Goal: Book appointment/travel/reservation

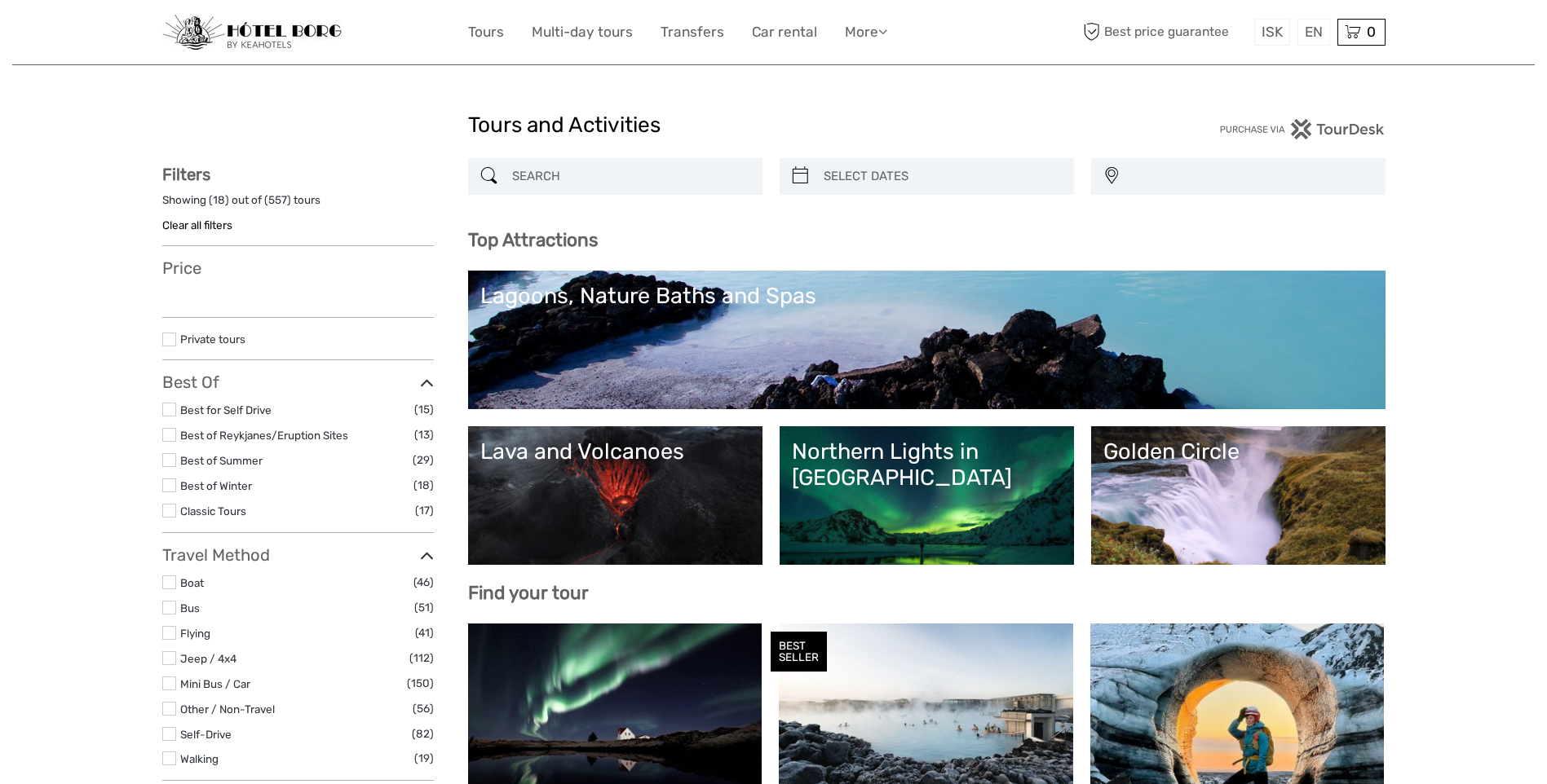
select select
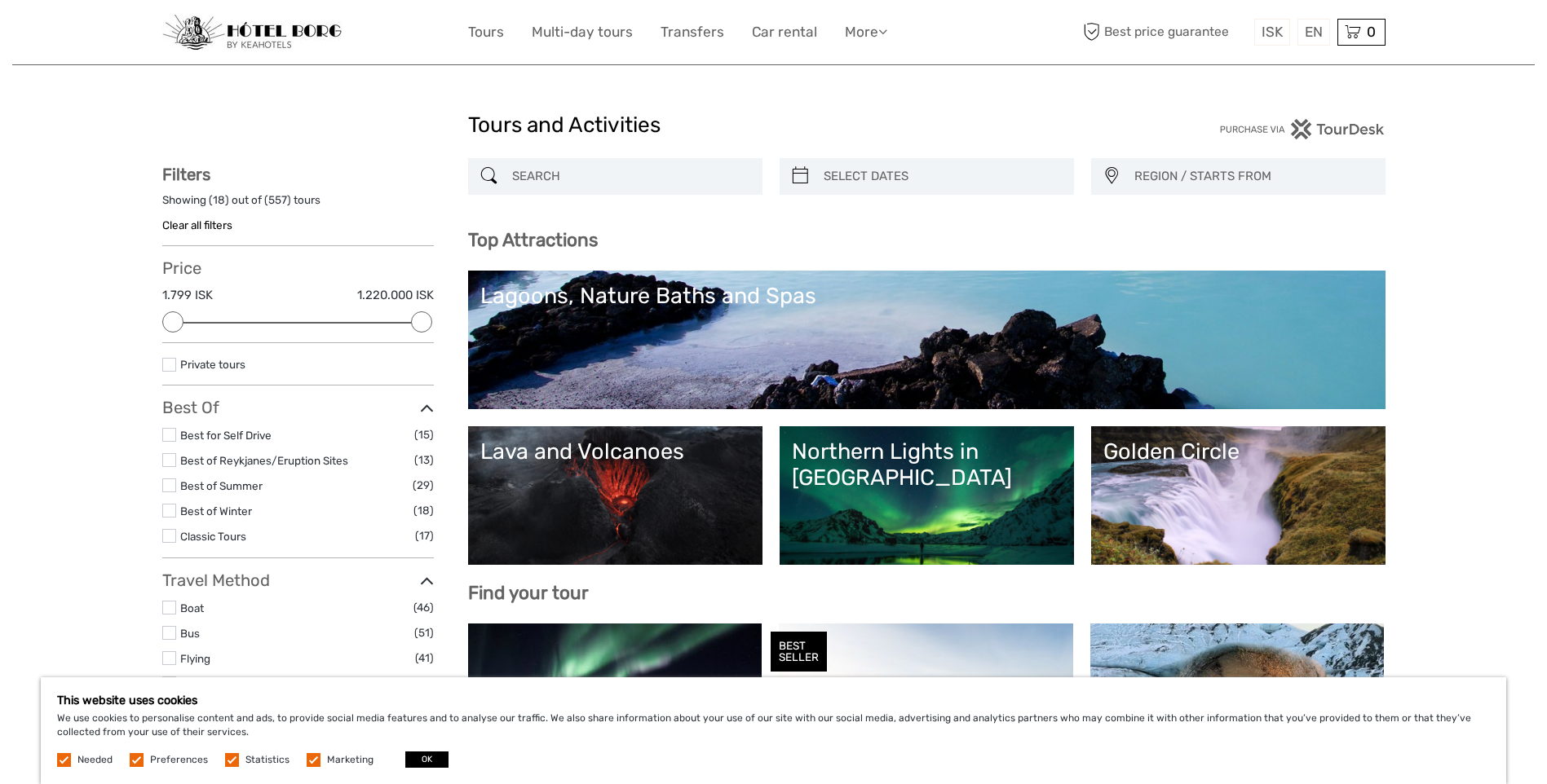
click at [660, 299] on div "Lagoons, Nature Baths and Spas" at bounding box center [926, 295] width 892 height 26
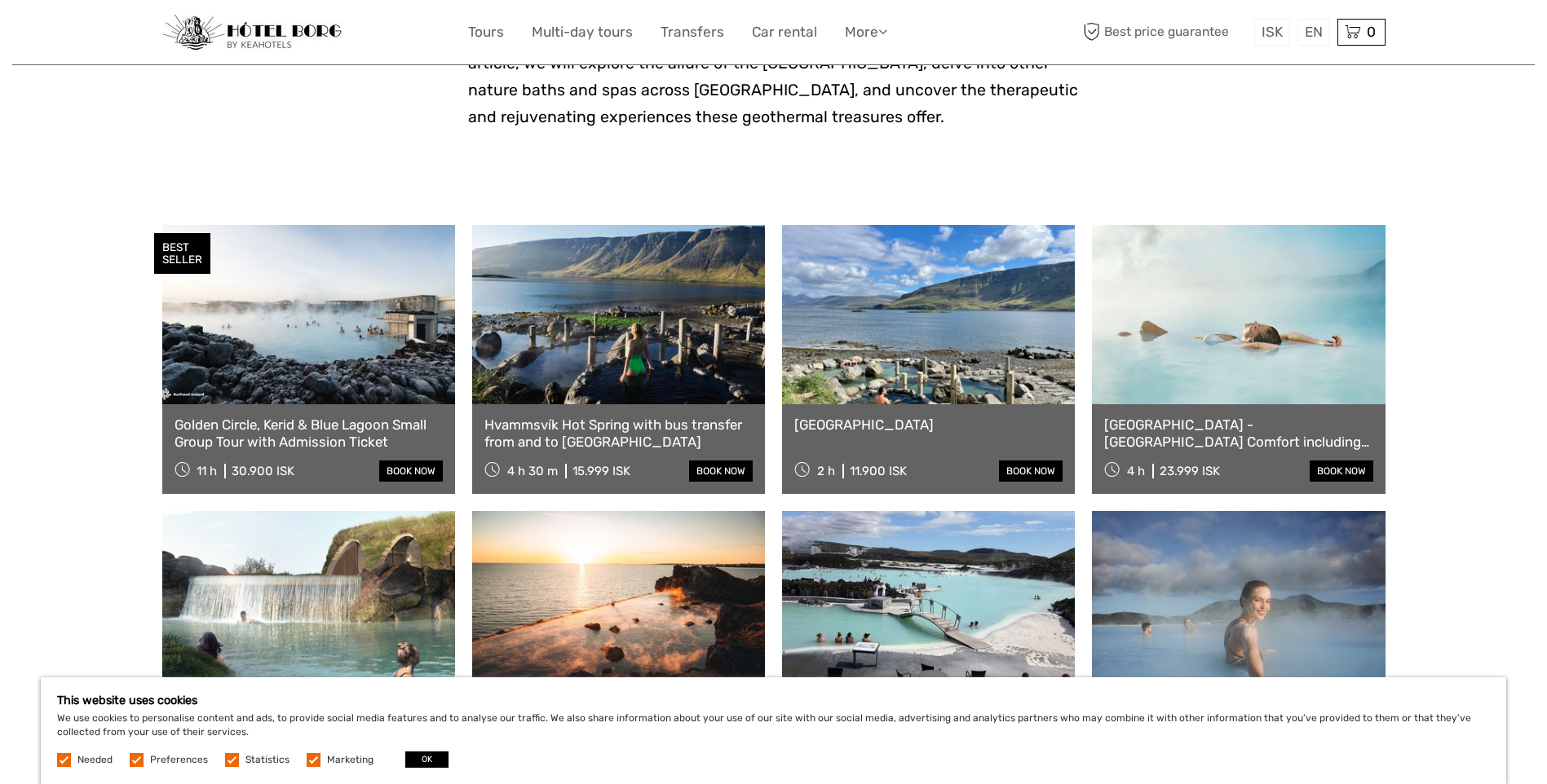
scroll to position [570, 0]
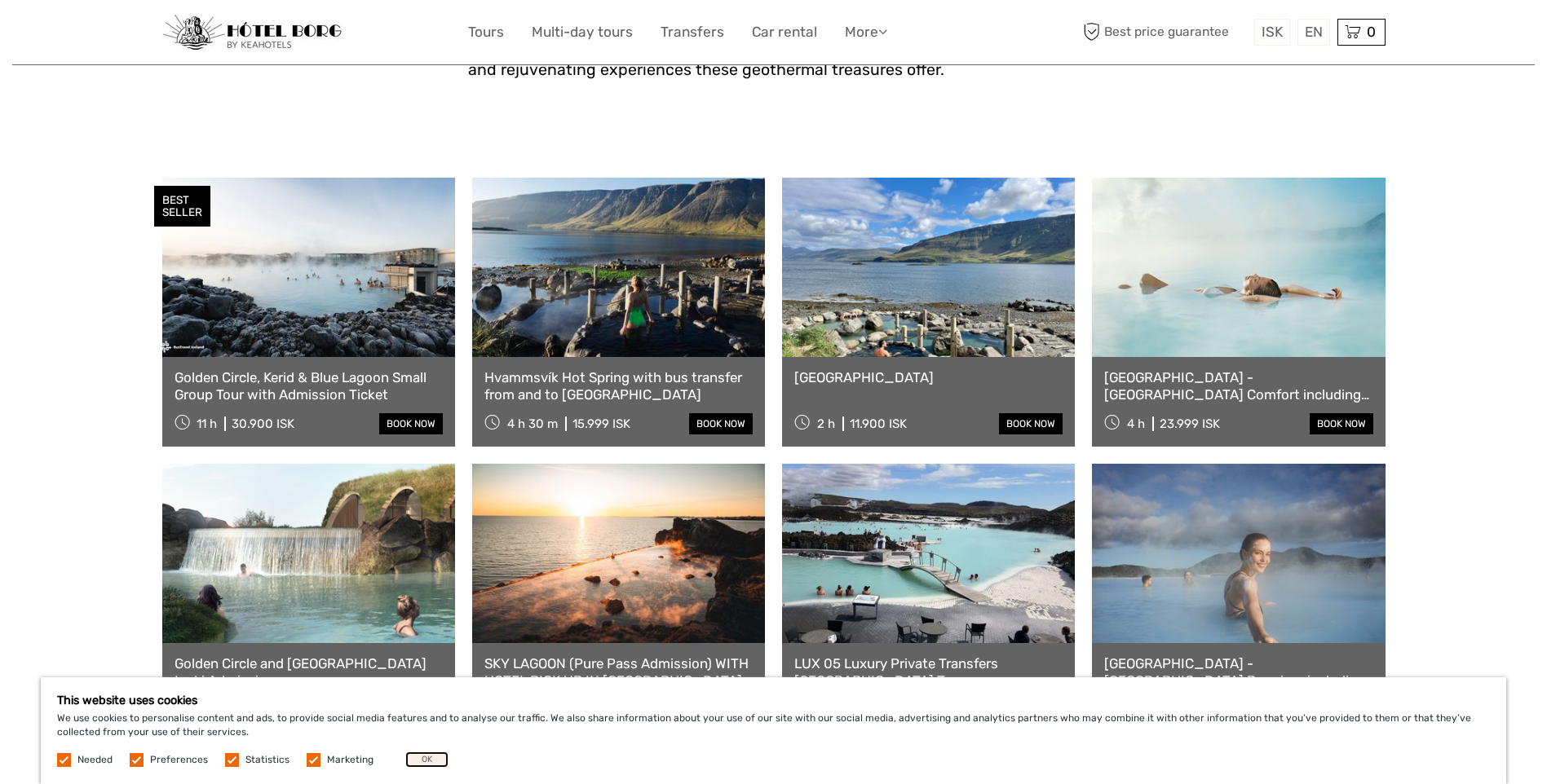
click at [422, 758] on button "OK" at bounding box center [427, 759] width 43 height 17
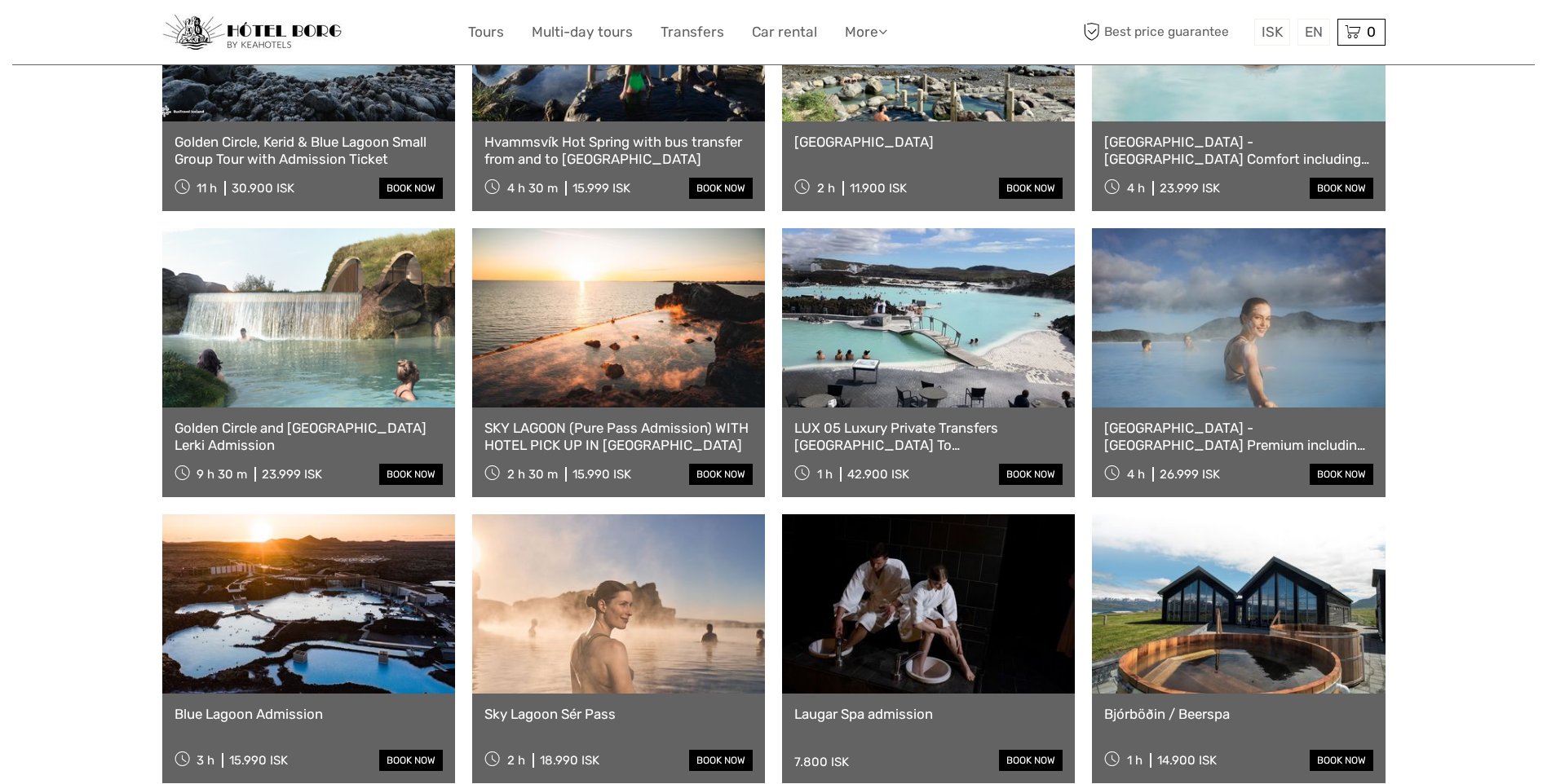
scroll to position [652, 0]
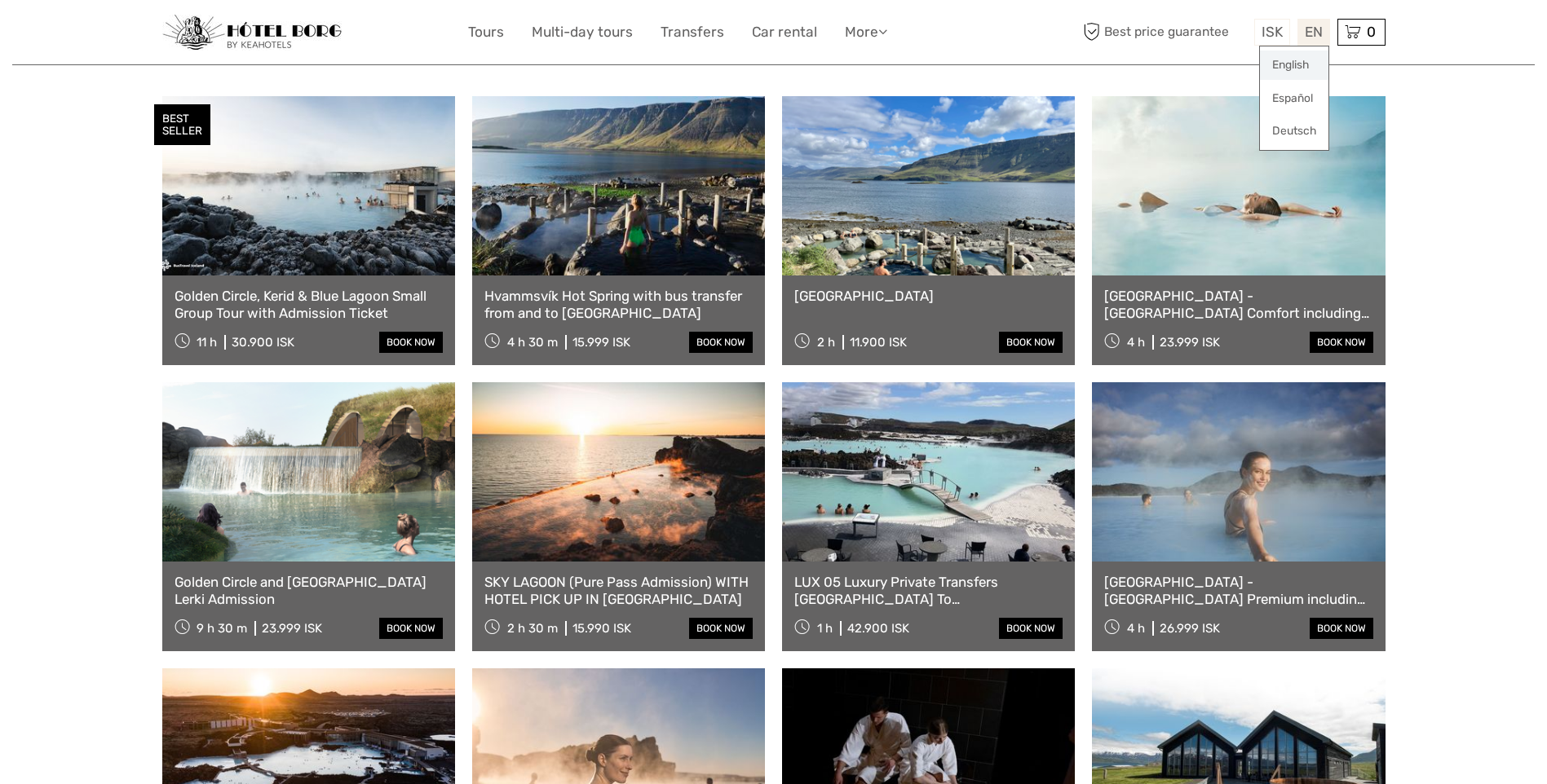
click at [1298, 59] on link "English" at bounding box center [1294, 65] width 69 height 29
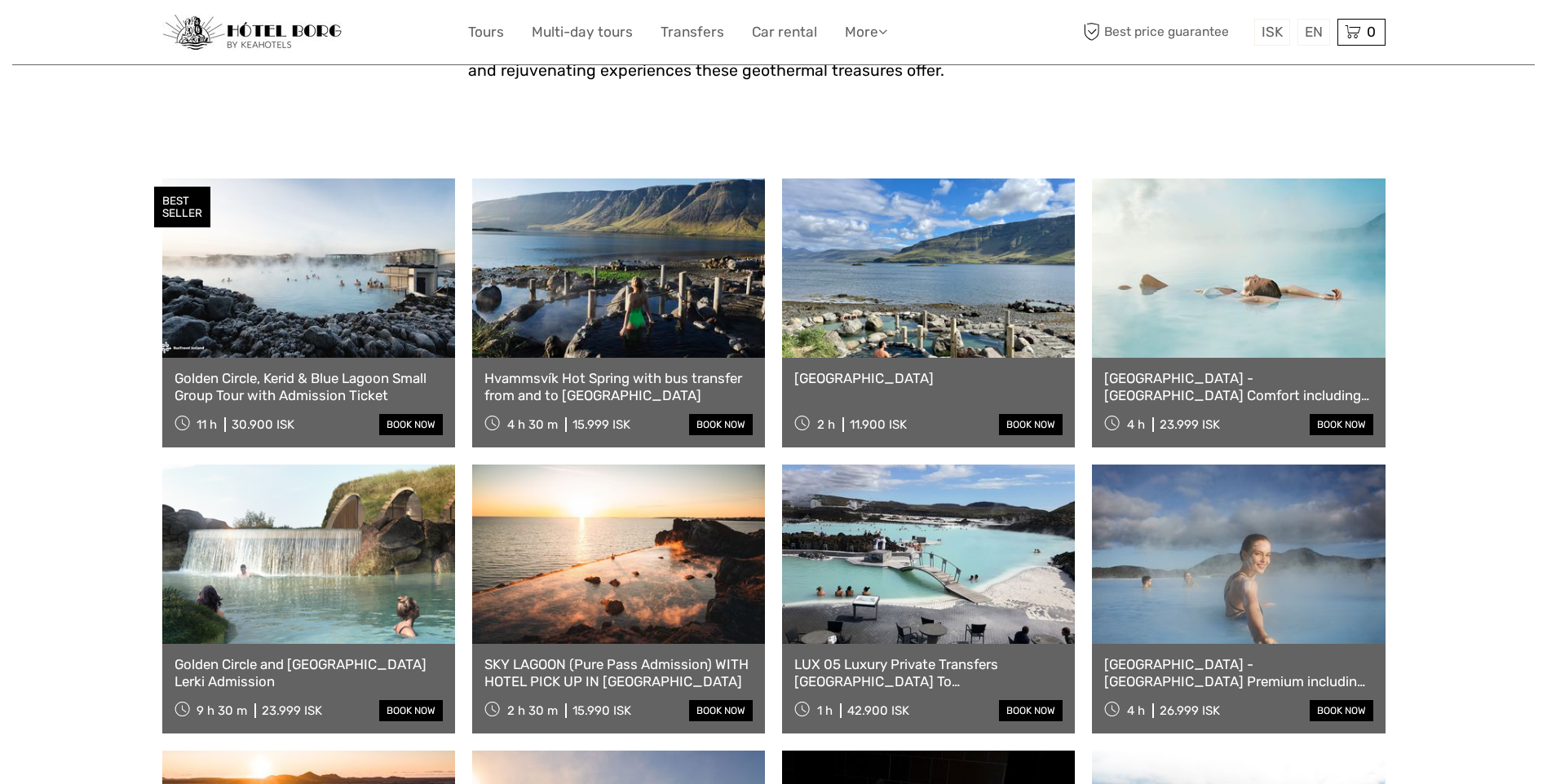
scroll to position [570, 0]
click at [283, 390] on link "Golden Circle, Kerid & Blue Lagoon Small Group Tour with Admission Ticket" at bounding box center [308, 386] width 268 height 33
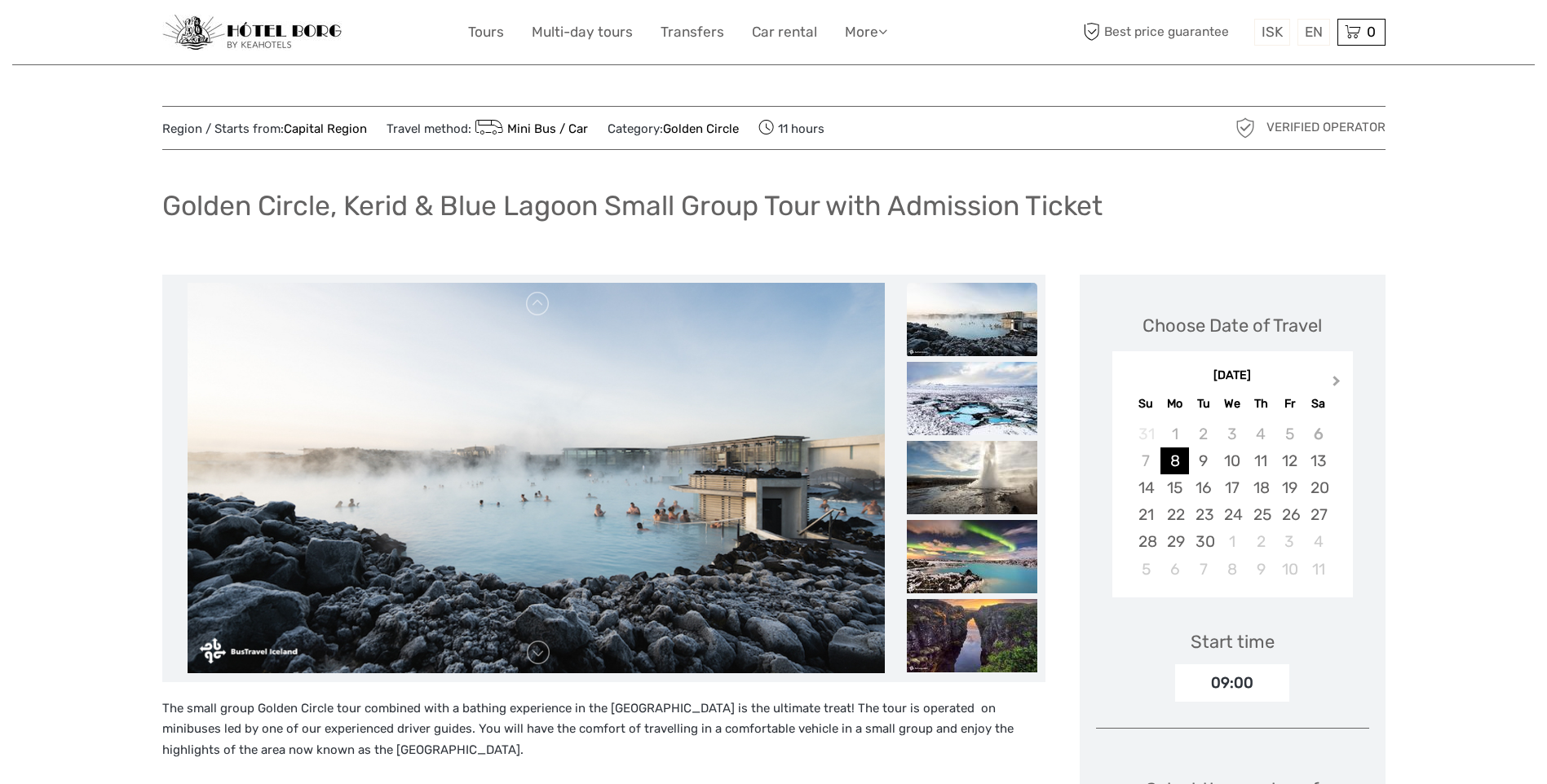
click at [1336, 382] on span "Next Month" at bounding box center [1336, 385] width 0 height 24
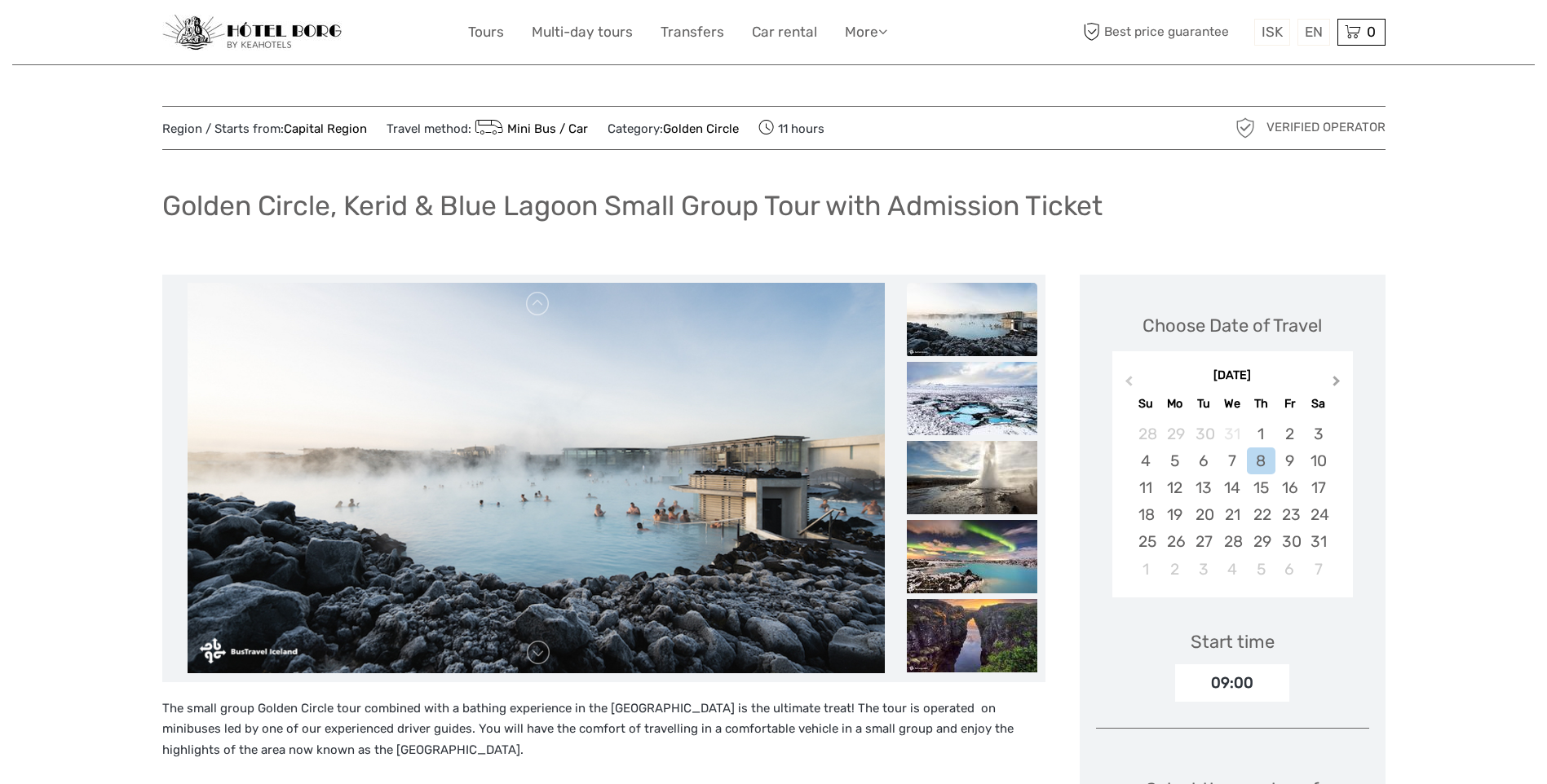
click at [1336, 382] on span "Next Month" at bounding box center [1336, 385] width 0 height 24
click at [1326, 512] on div "28" at bounding box center [1317, 514] width 28 height 26
click at [1141, 539] on div "29" at bounding box center [1146, 541] width 28 height 26
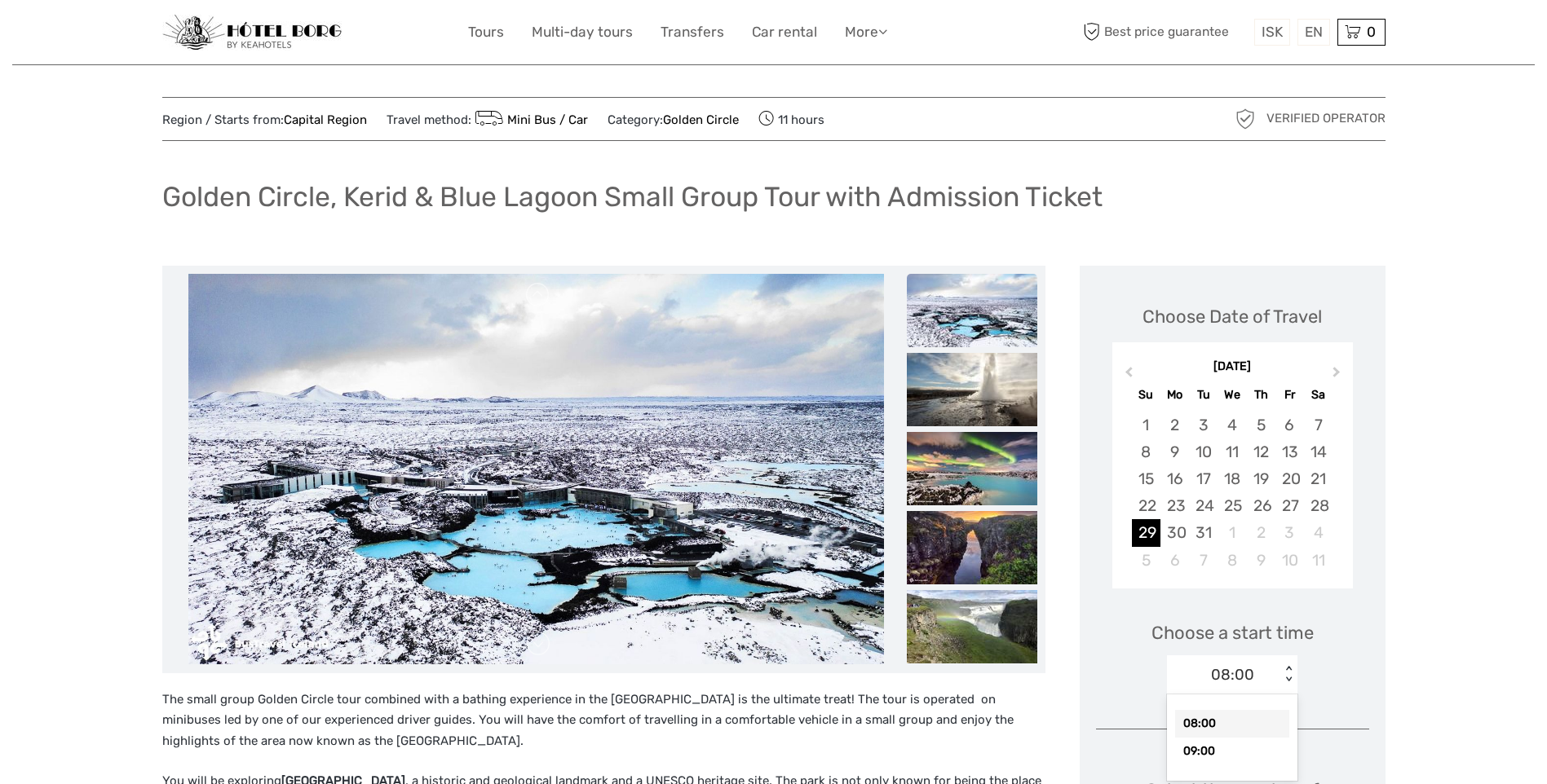
click at [1288, 675] on div "< >" at bounding box center [1289, 674] width 14 height 17
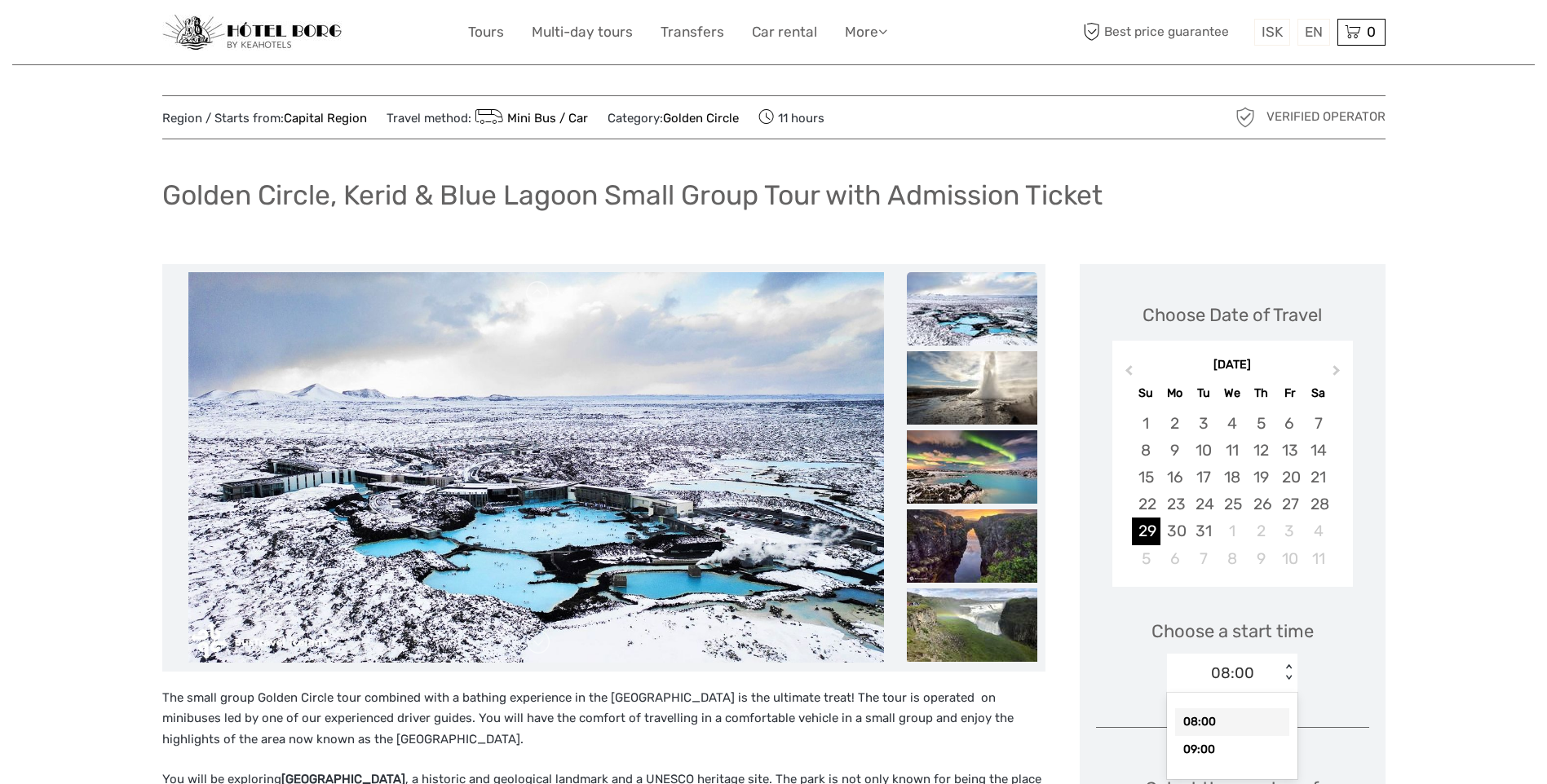
scroll to position [12, 0]
click at [1205, 751] on div "09:00" at bounding box center [1232, 749] width 114 height 27
click at [1360, 658] on div "Choose a start time option 09:00, selected. Select is focused , press Down to o…" at bounding box center [1232, 648] width 273 height 104
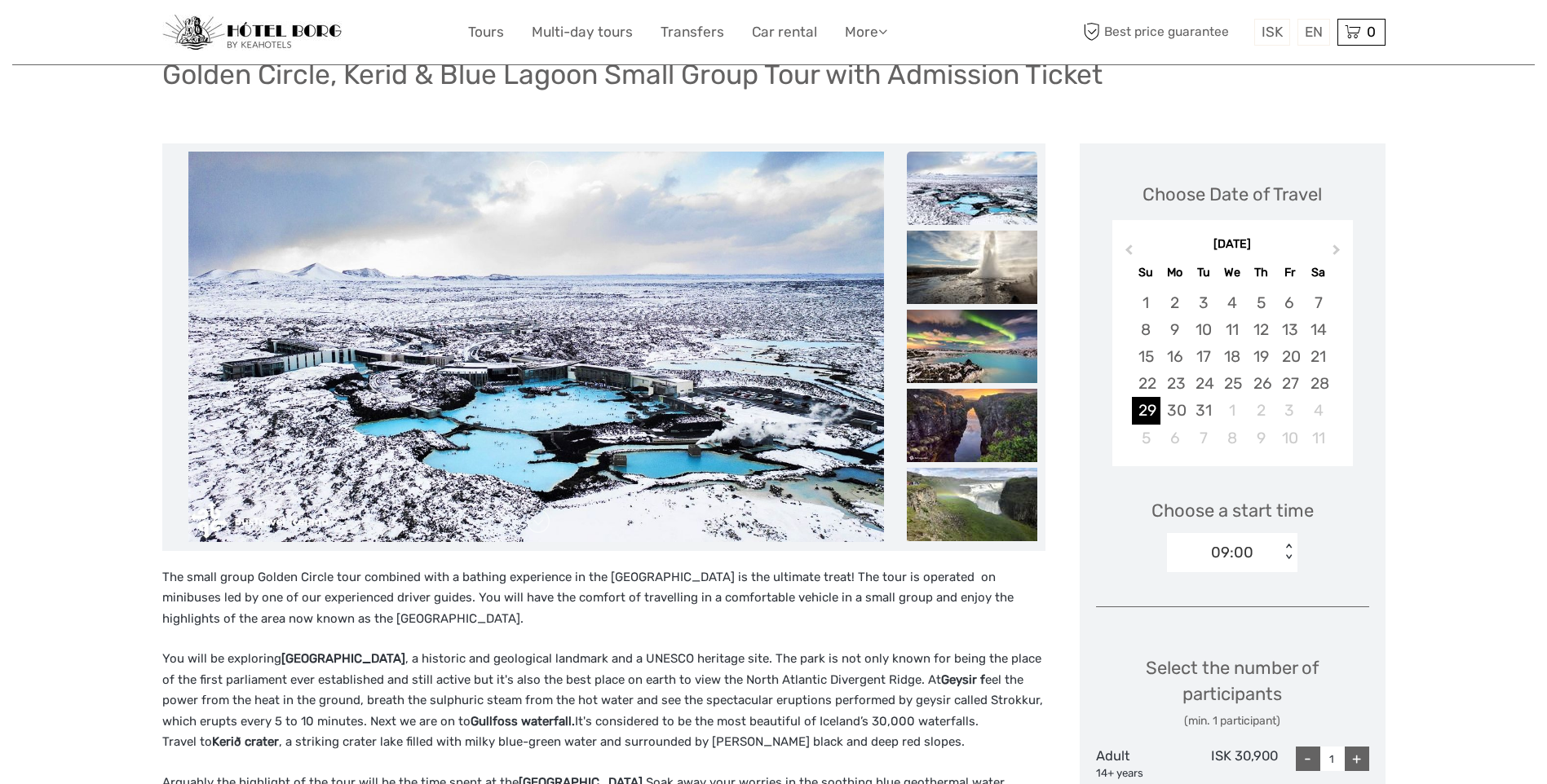
scroll to position [256, 0]
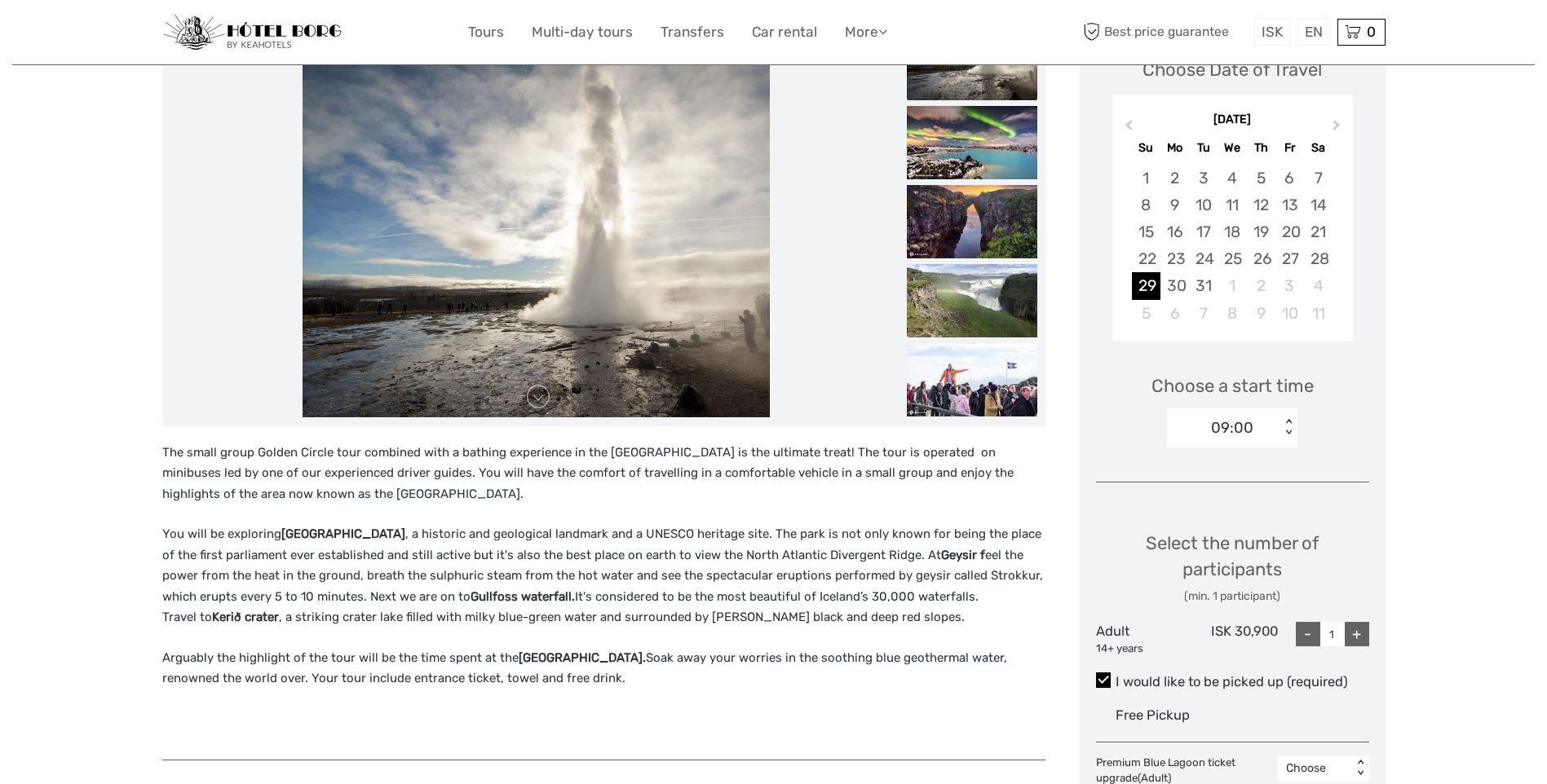
click at [1355, 635] on div "+" at bounding box center [1357, 634] width 25 height 25
type input "2"
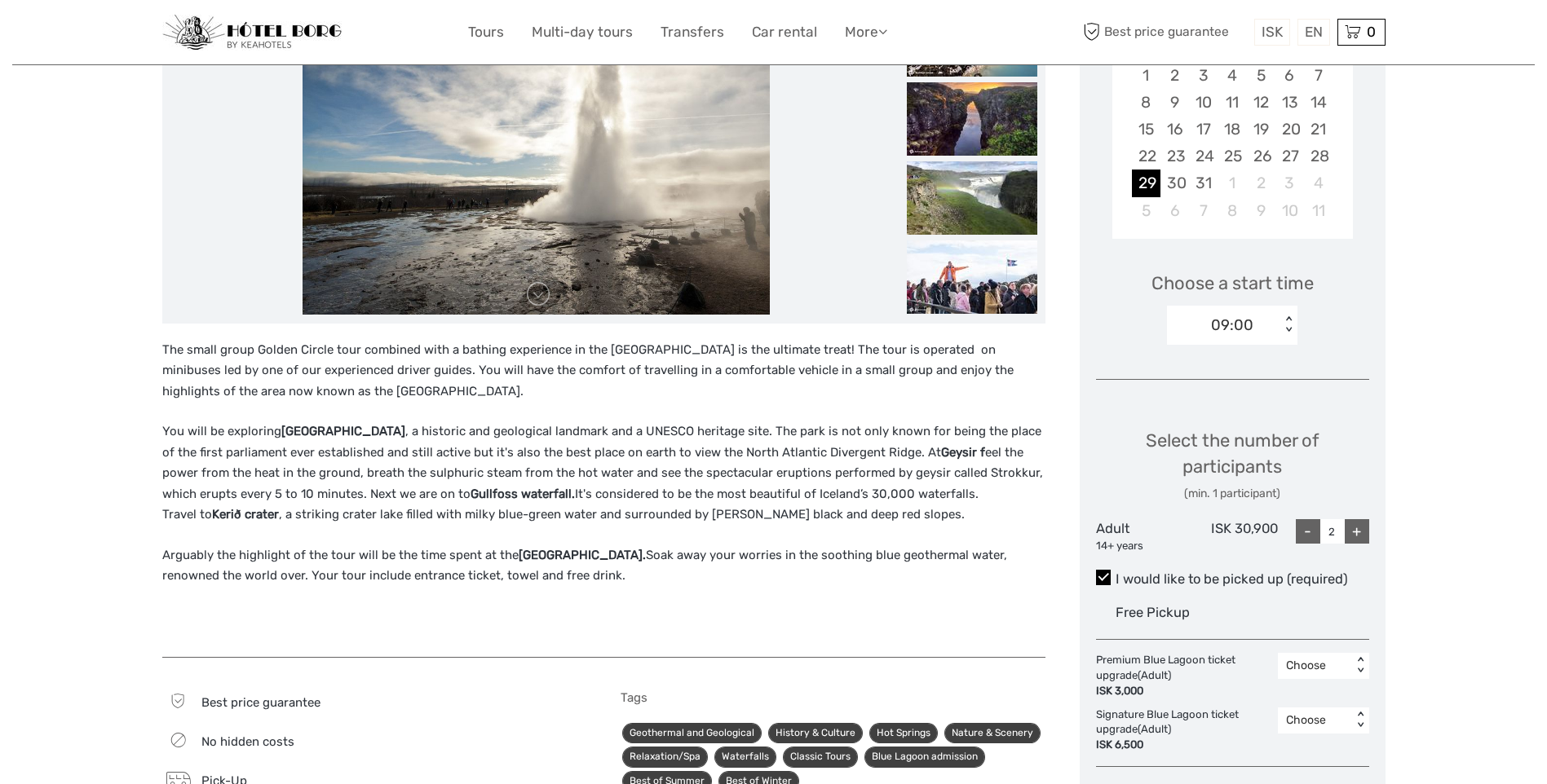
scroll to position [419, 0]
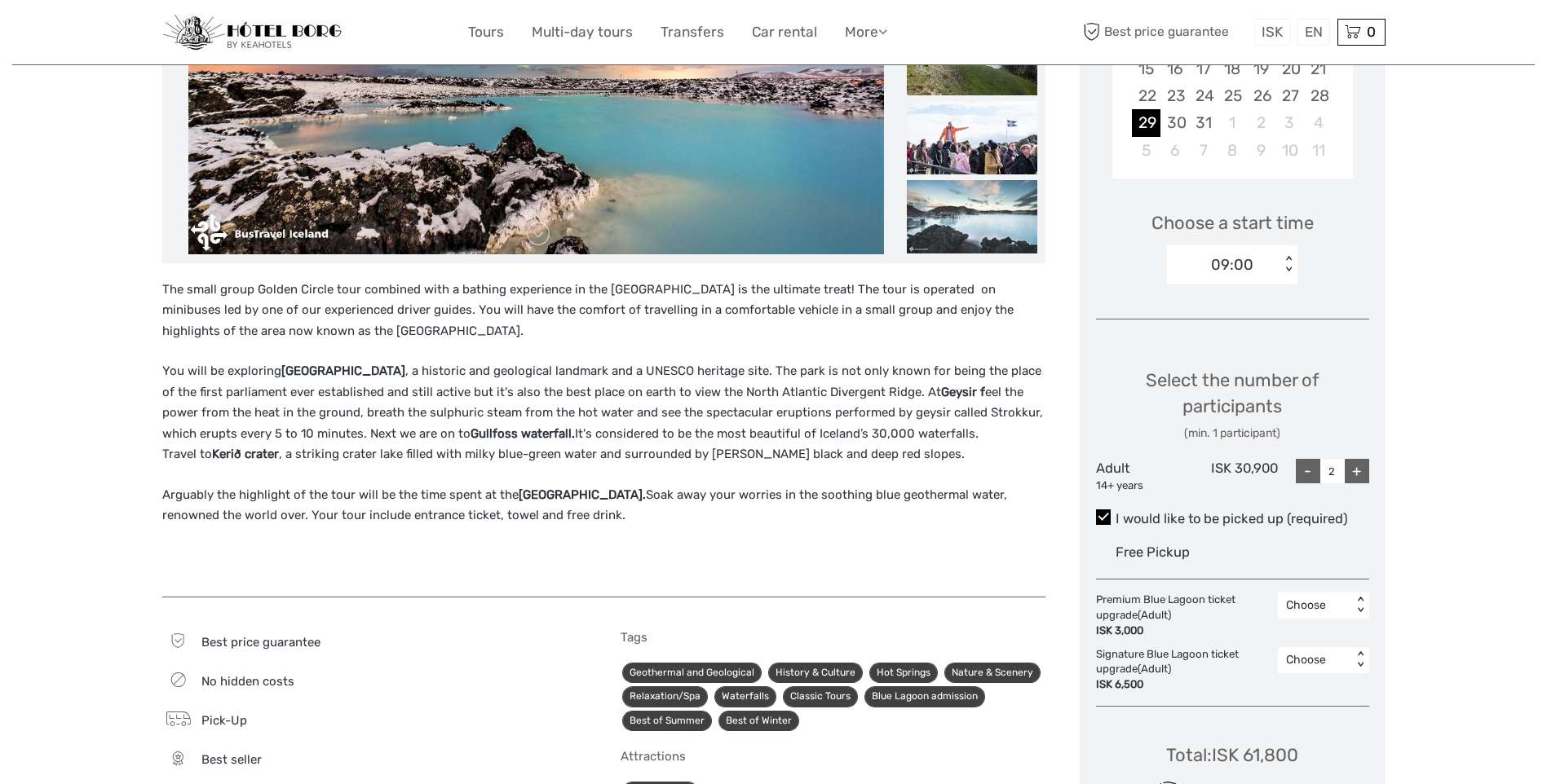
click at [1359, 599] on div "< >" at bounding box center [1360, 605] width 14 height 17
click at [1317, 705] on div "2" at bounding box center [1323, 704] width 75 height 27
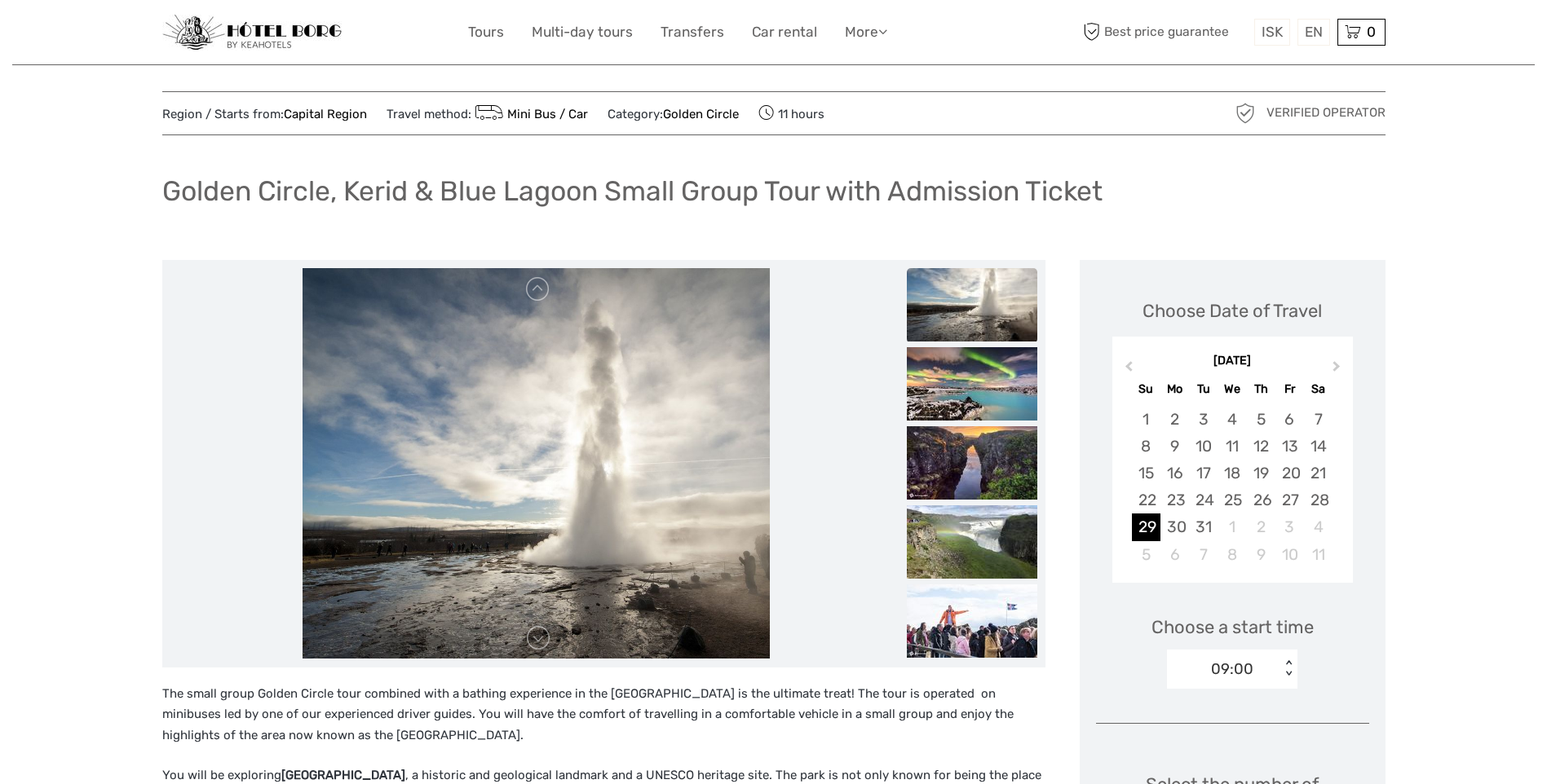
scroll to position [0, 0]
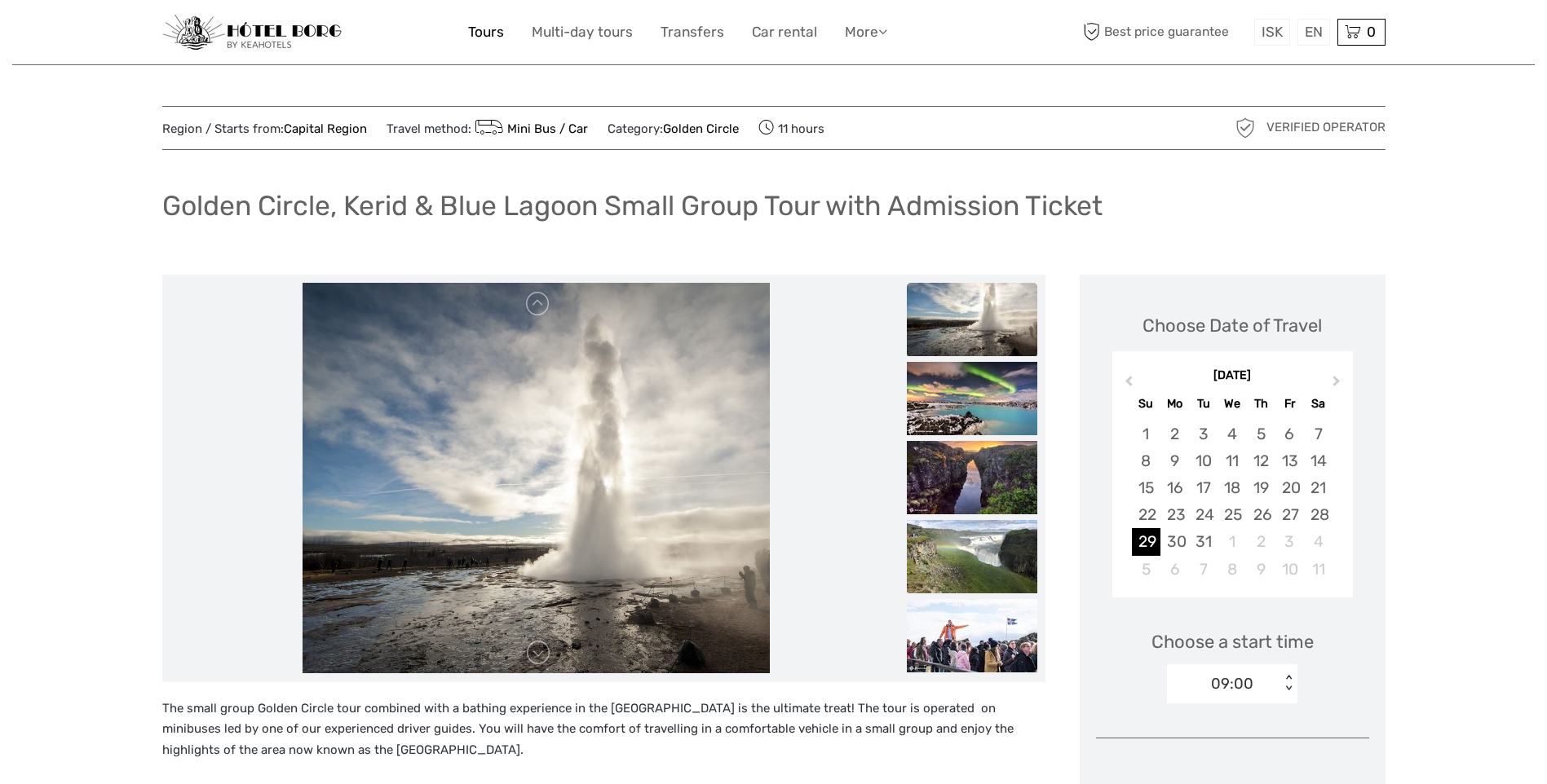
click at [484, 32] on link "Tours" at bounding box center [486, 32] width 36 height 24
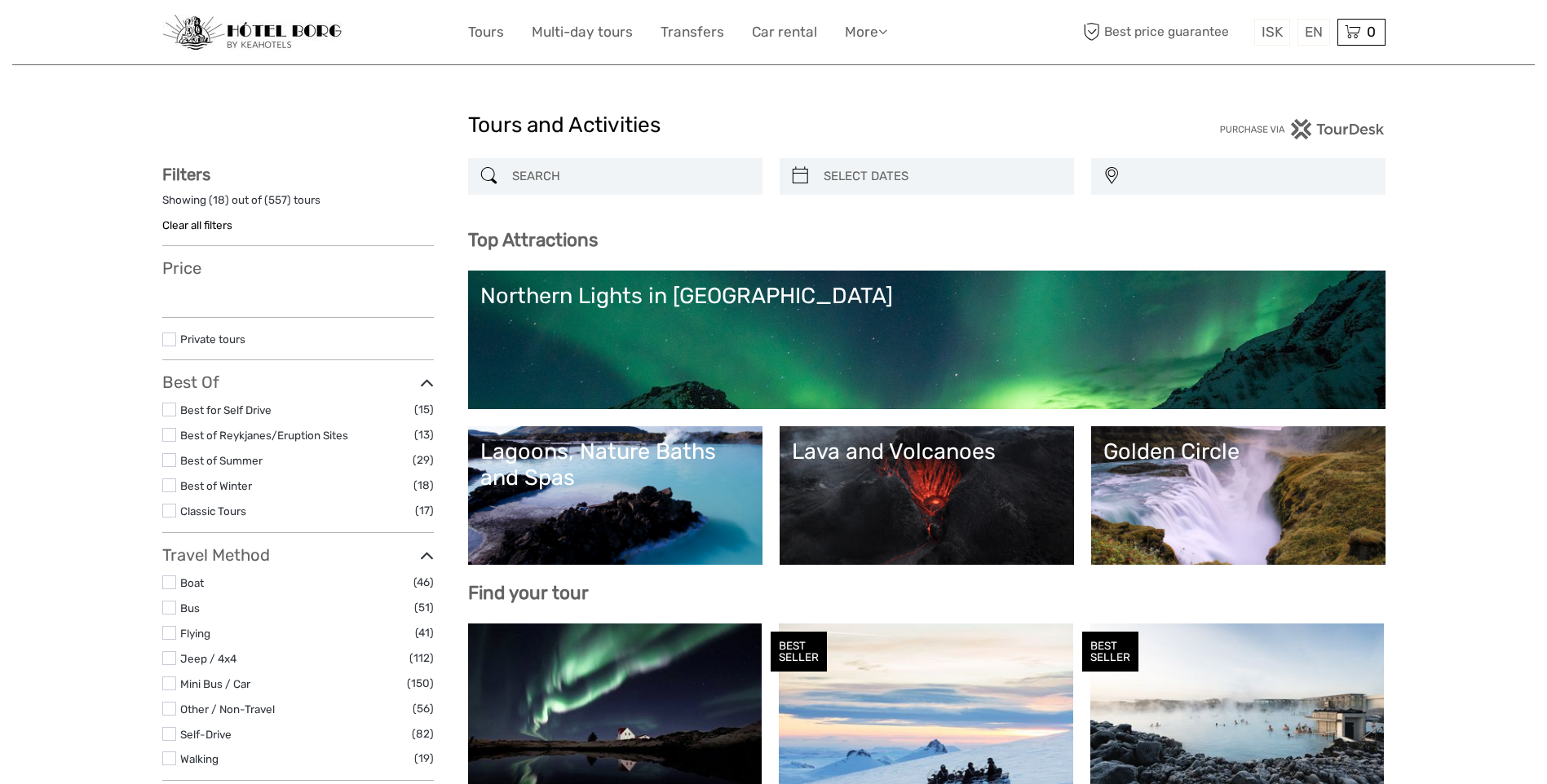
select select
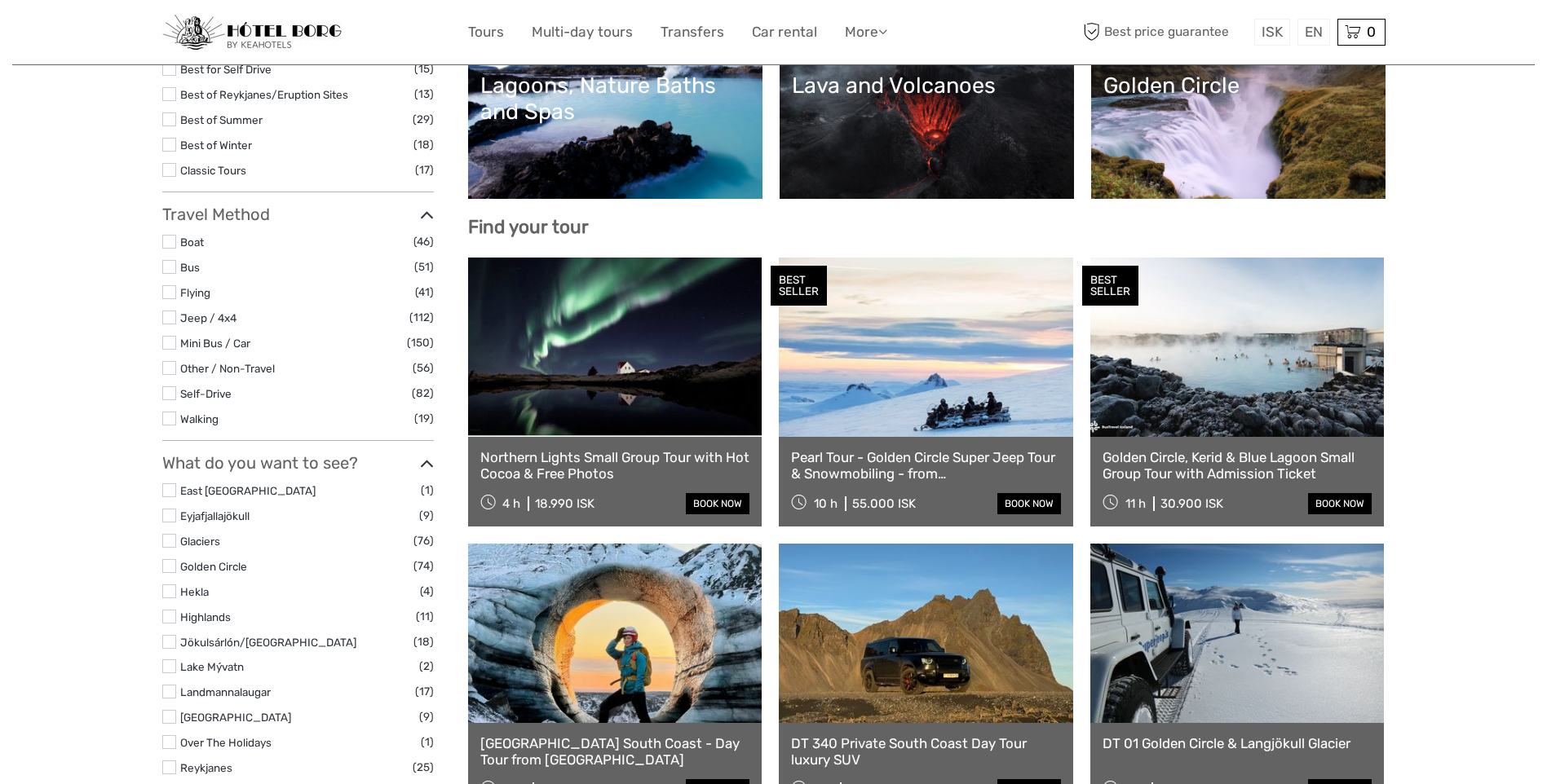
scroll to position [489, 0]
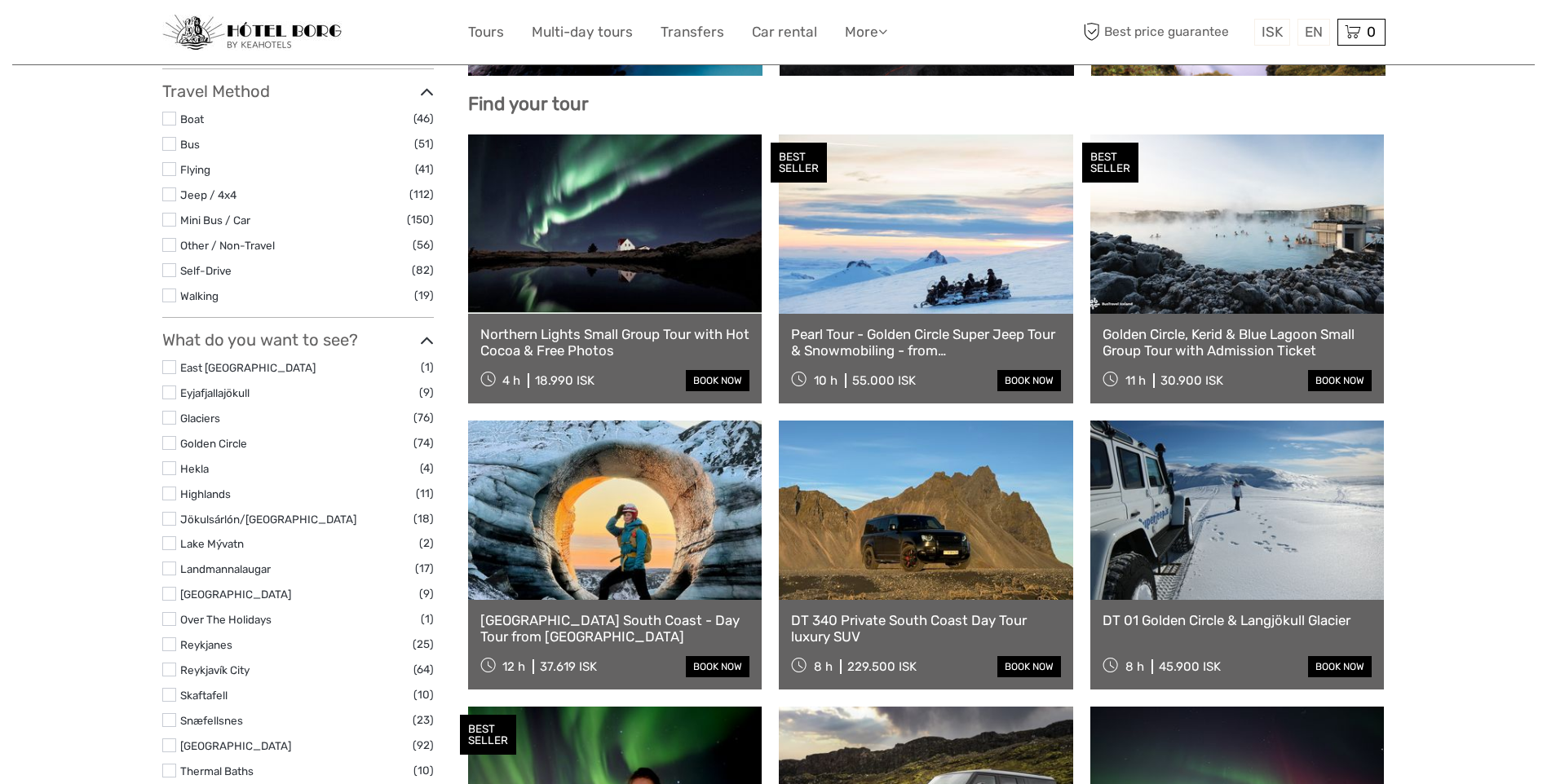
click at [628, 248] on link at bounding box center [615, 224] width 294 height 180
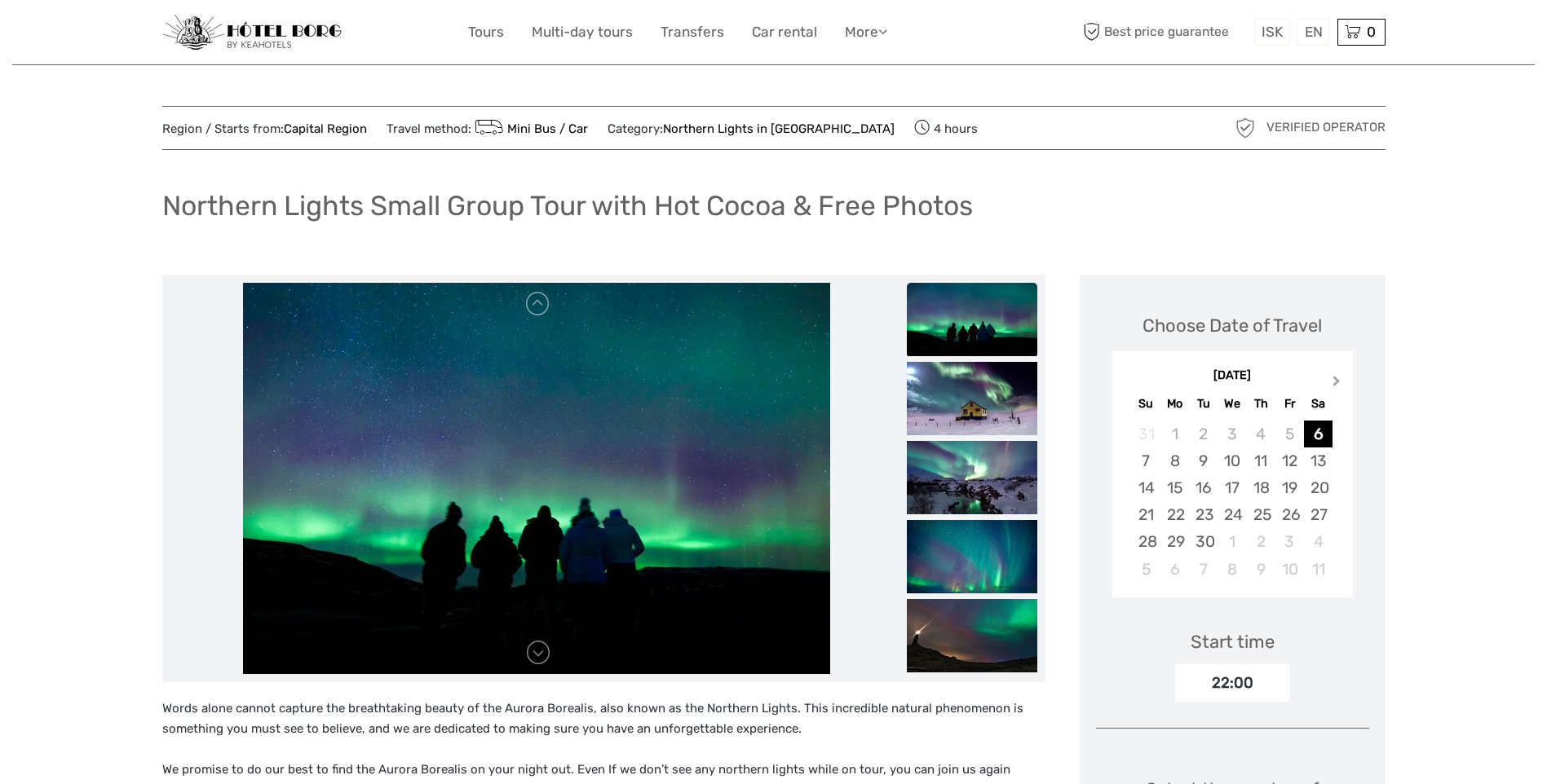
click at [1339, 381] on button "Next Month" at bounding box center [1338, 385] width 27 height 26
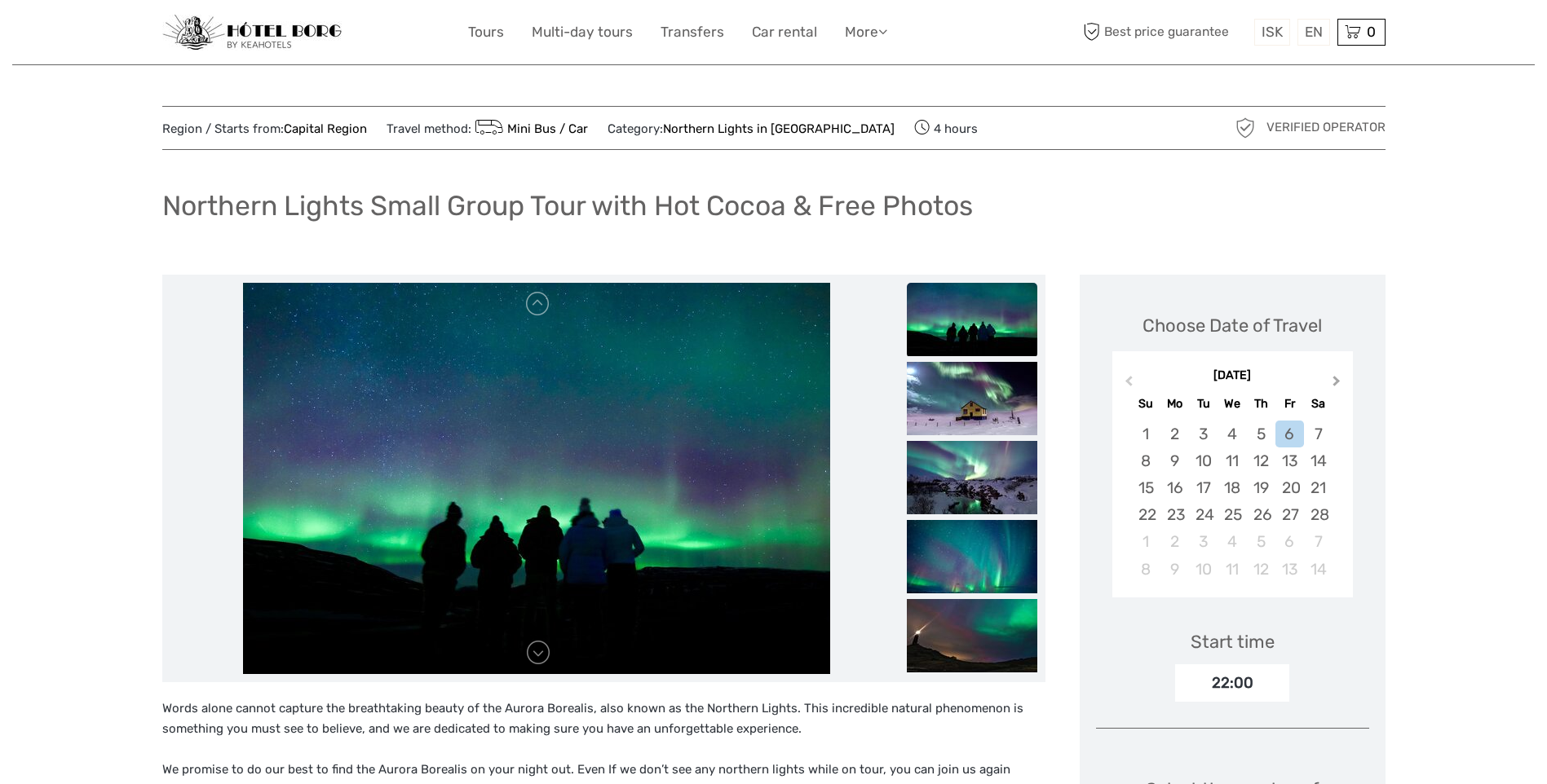
click at [1339, 381] on button "Next Month" at bounding box center [1338, 385] width 27 height 26
click at [1128, 385] on span "Previous Month" at bounding box center [1128, 385] width 0 height 24
click at [1320, 512] on div "28" at bounding box center [1317, 514] width 28 height 26
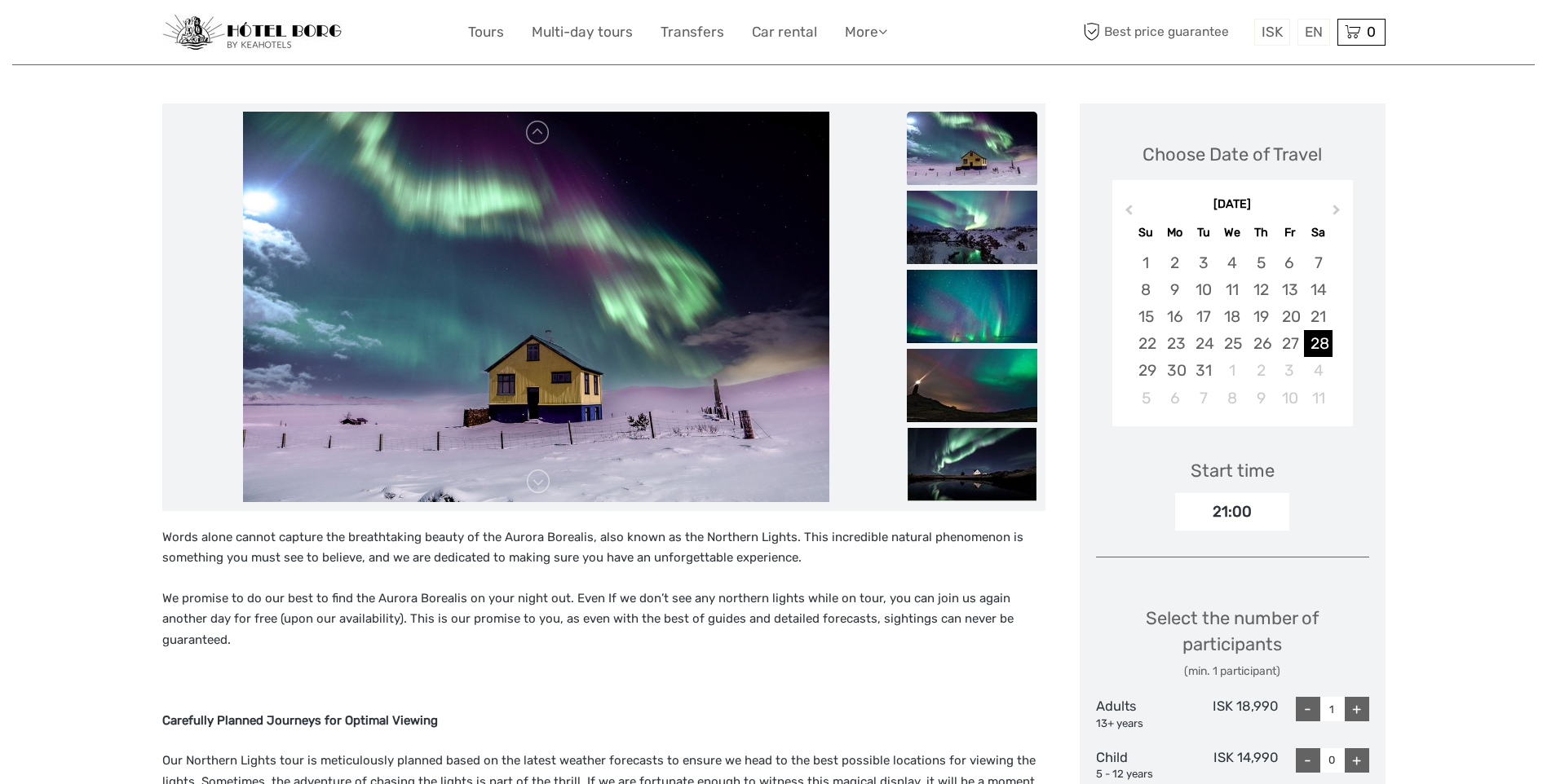
scroll to position [326, 0]
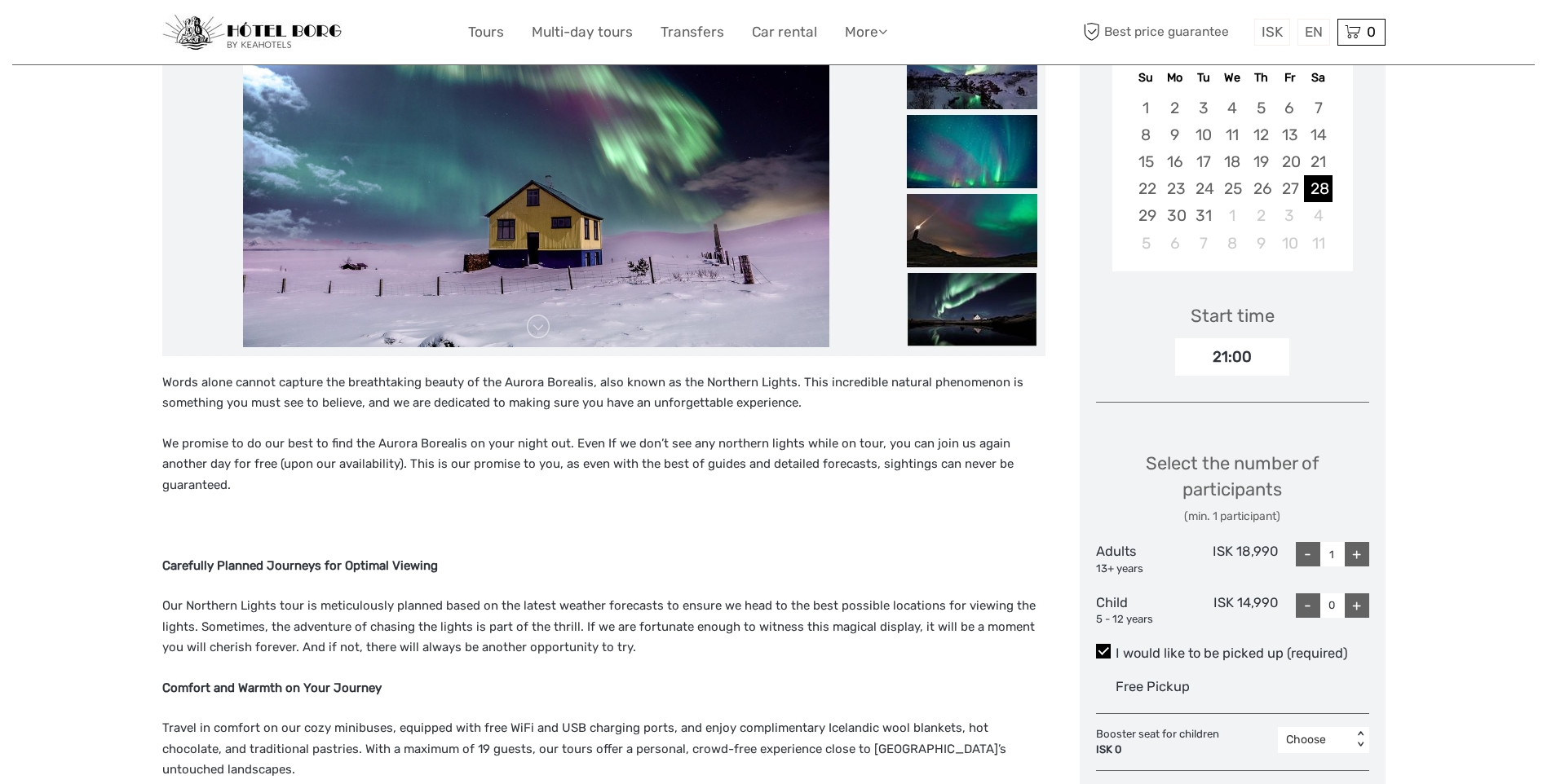
click at [1359, 553] on div "+" at bounding box center [1357, 553] width 25 height 25
type input "2"
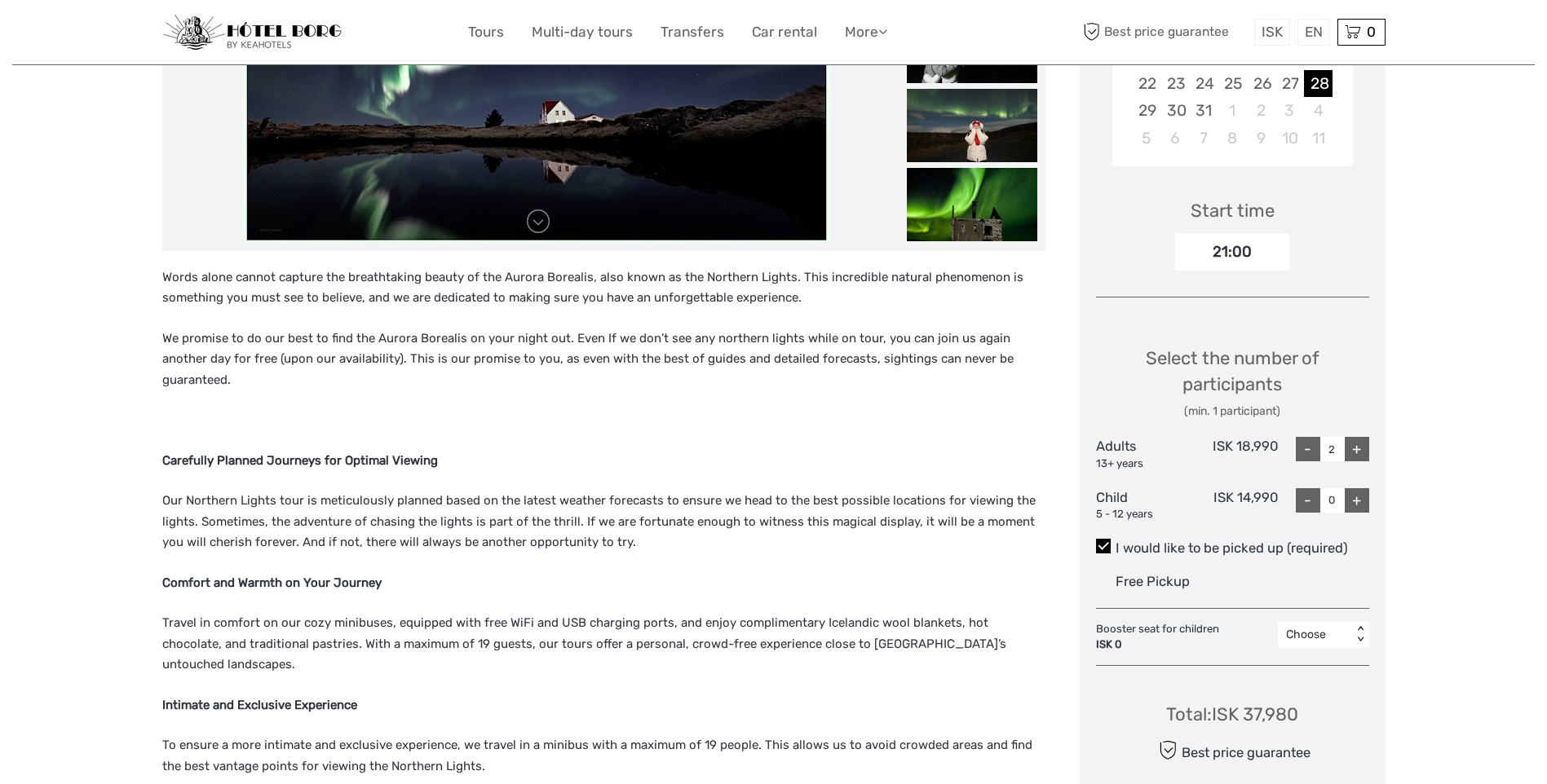
scroll to position [0, 0]
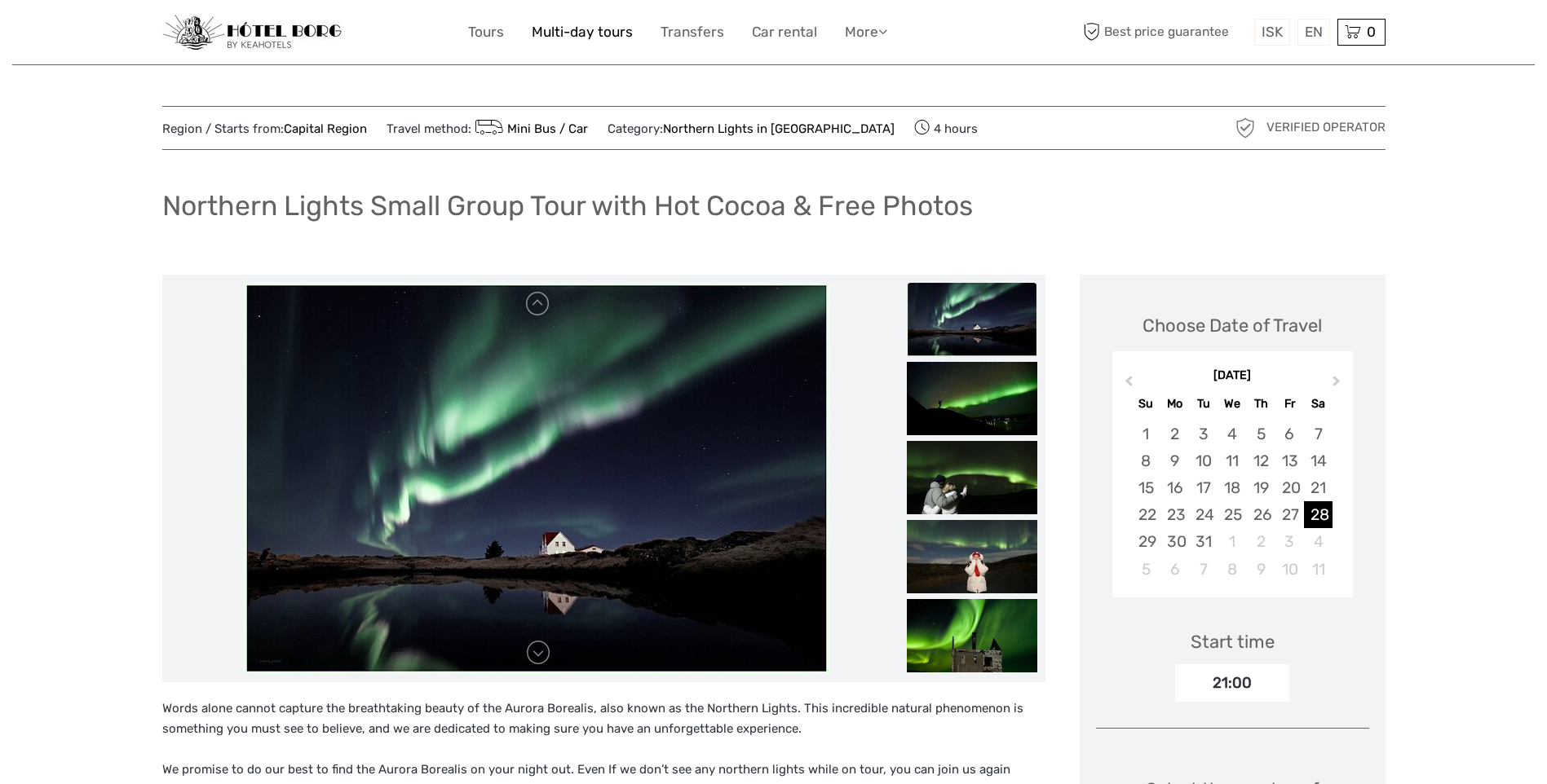
click at [604, 31] on link "Multi-day tours" at bounding box center [582, 32] width 101 height 24
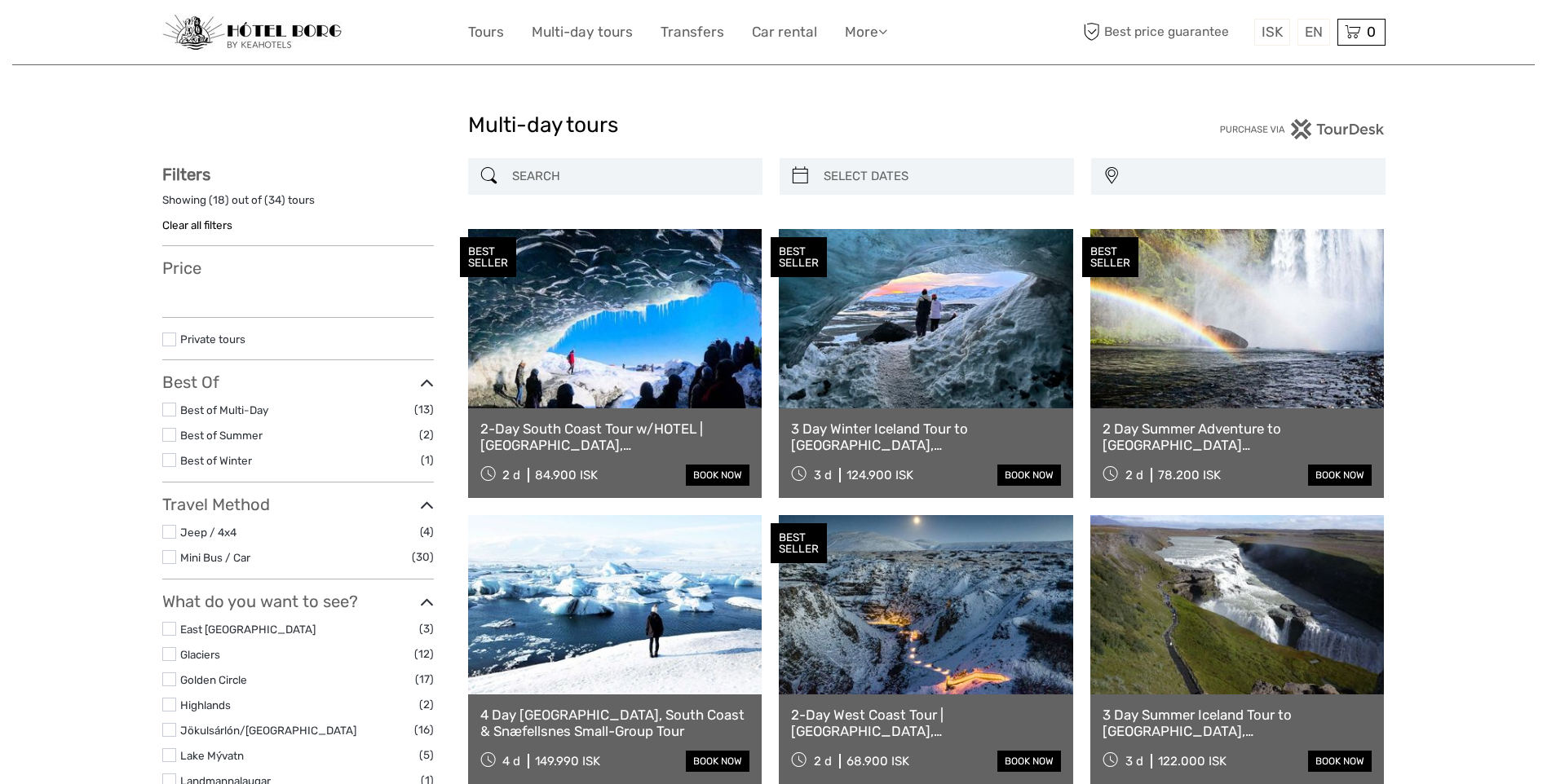
select select
